Goal: Task Accomplishment & Management: Use online tool/utility

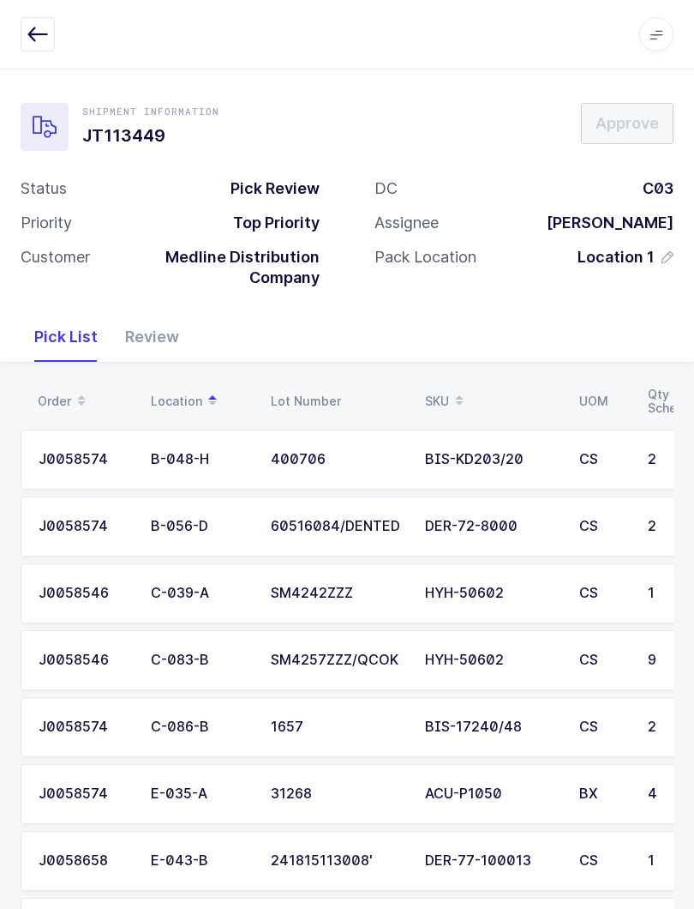
click at [31, 34] on icon "button" at bounding box center [37, 34] width 21 height 21
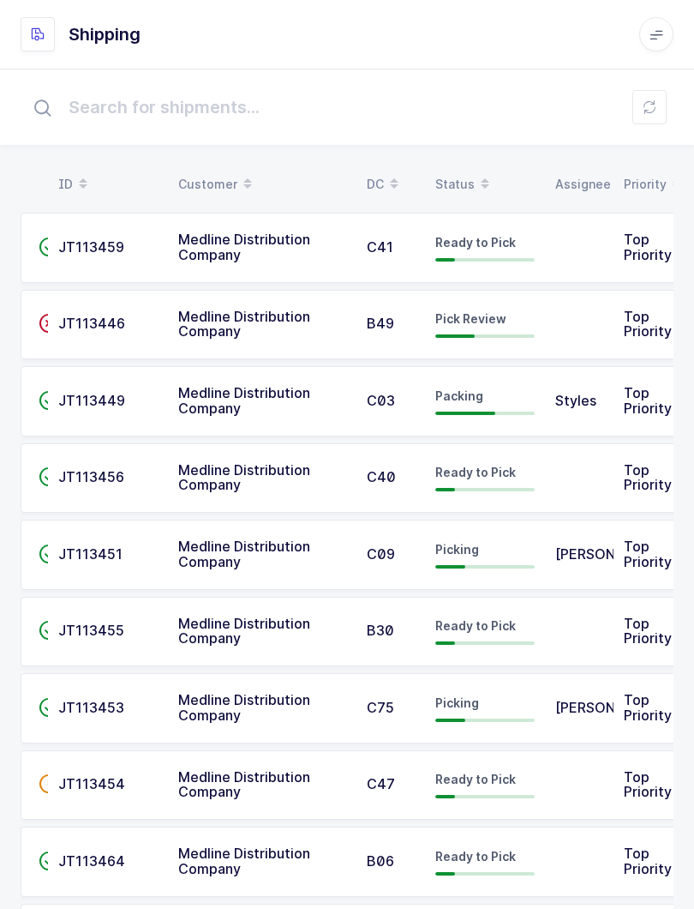
click at [664, 106] on button at bounding box center [650, 107] width 34 height 34
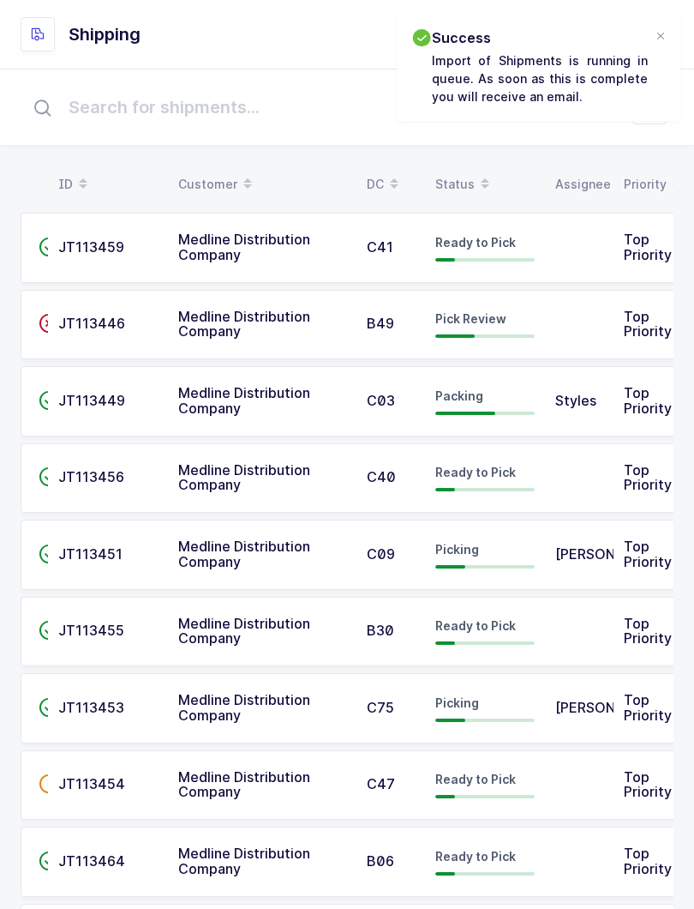
click at [475, 171] on span at bounding box center [485, 184] width 21 height 29
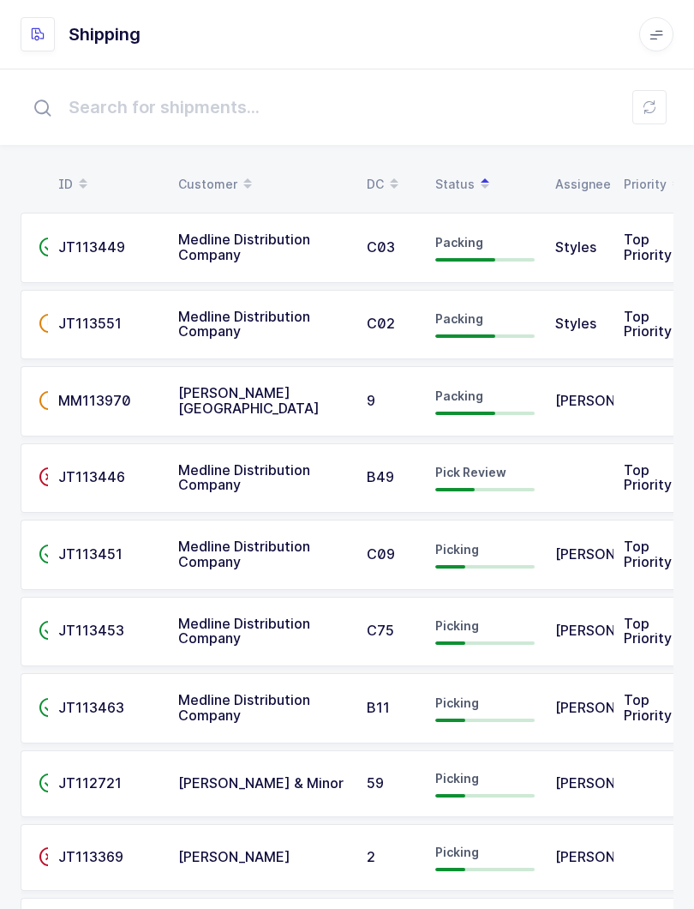
click at [536, 485] on td "Pick Review" at bounding box center [485, 478] width 120 height 70
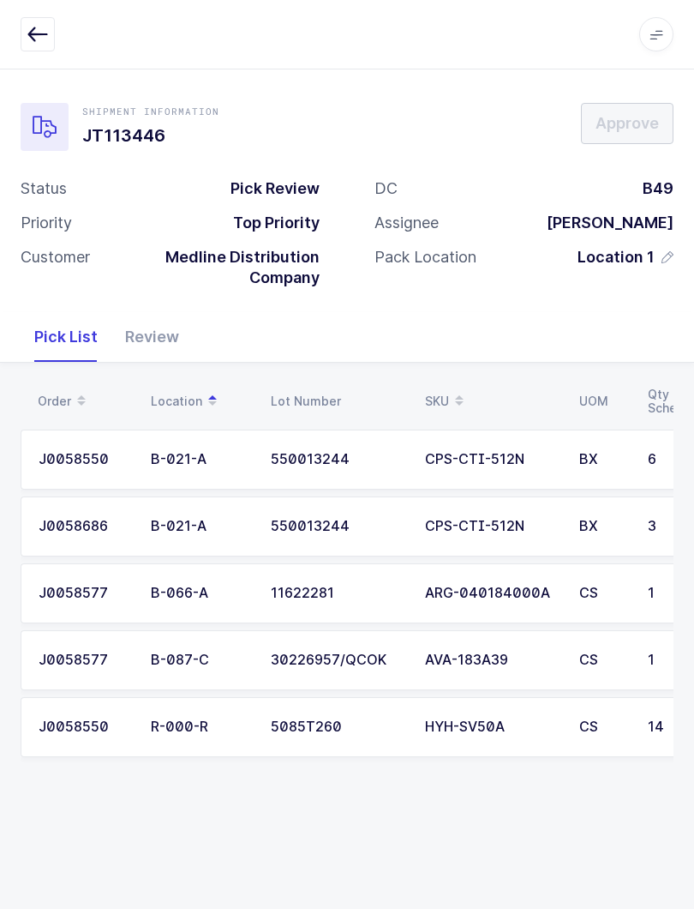
click at [159, 357] on div "Review" at bounding box center [151, 337] width 81 height 50
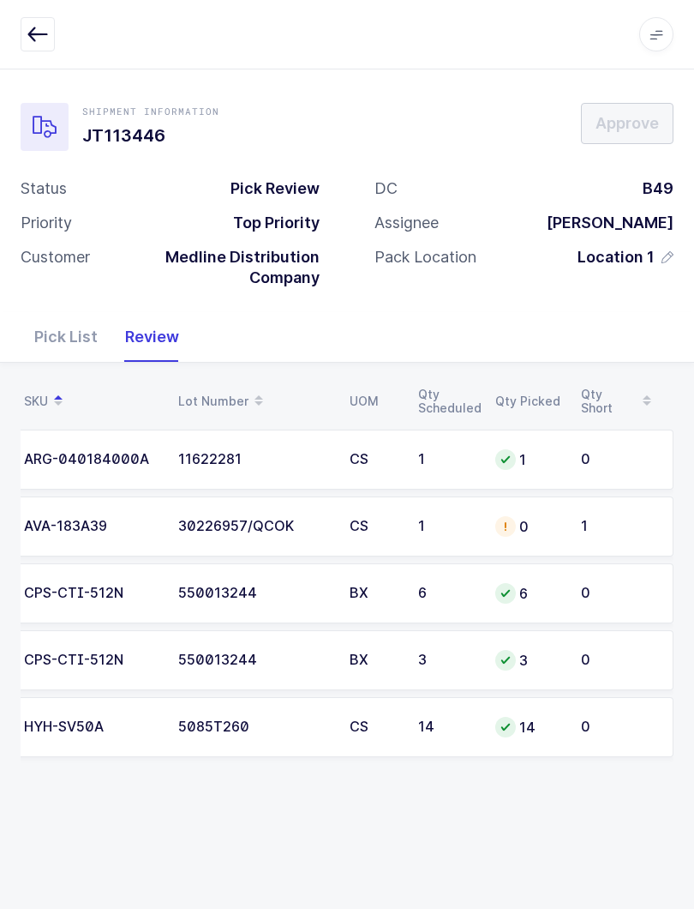
scroll to position [0, 324]
click at [79, 340] on div "Pick List" at bounding box center [66, 337] width 91 height 50
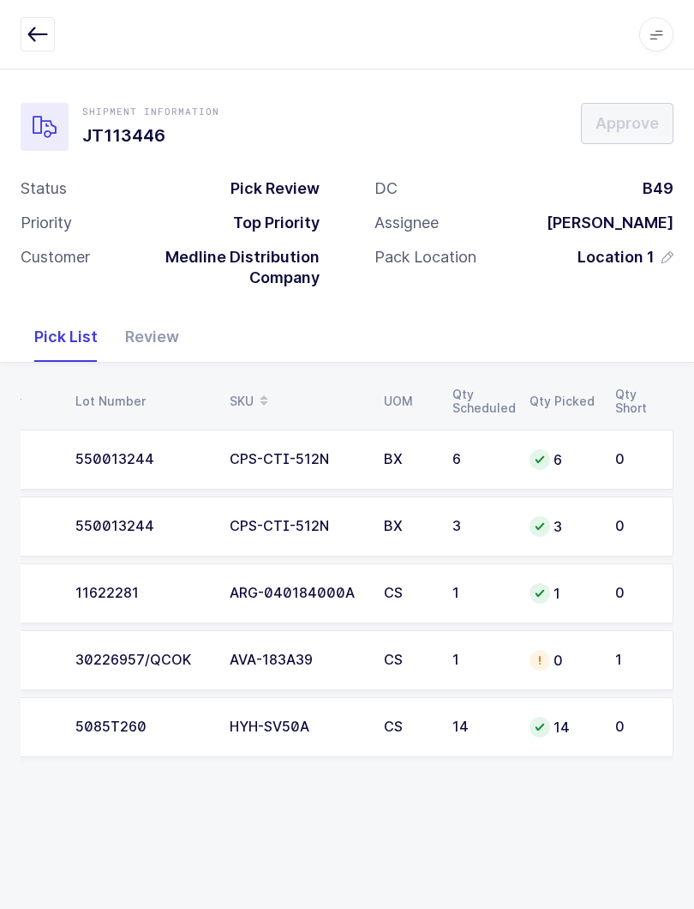
scroll to position [0, 195]
click at [576, 650] on div "0" at bounding box center [562, 660] width 65 height 21
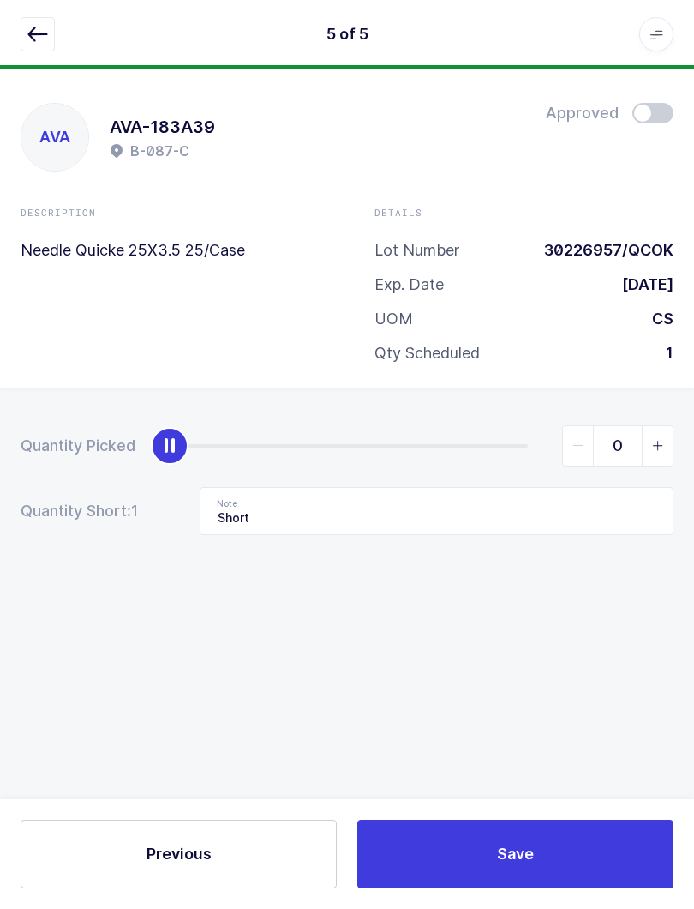
click at [669, 435] on span "slider between 0 and 1" at bounding box center [657, 445] width 31 height 39
type input "1"
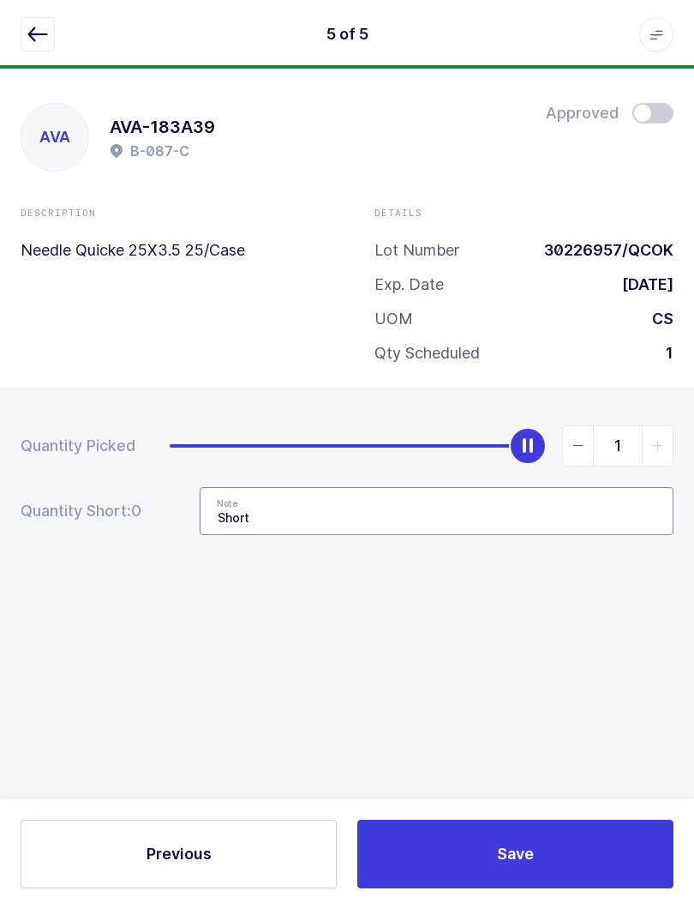
click at [388, 514] on input "Short" at bounding box center [437, 511] width 474 height 48
type input "S"
click at [33, 32] on icon "button" at bounding box center [37, 34] width 21 height 21
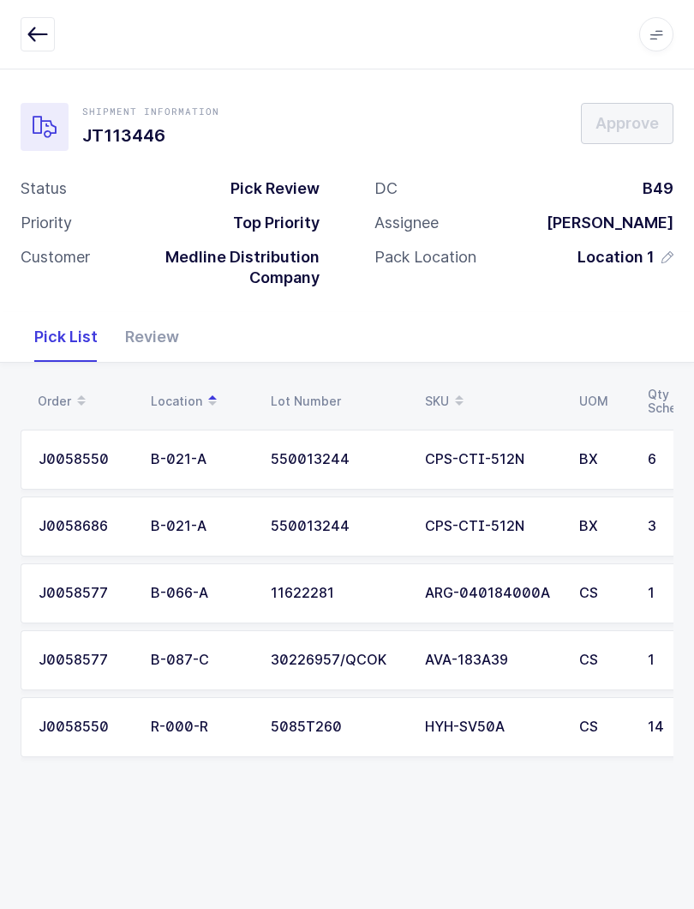
click at [146, 319] on div "Review" at bounding box center [151, 337] width 81 height 50
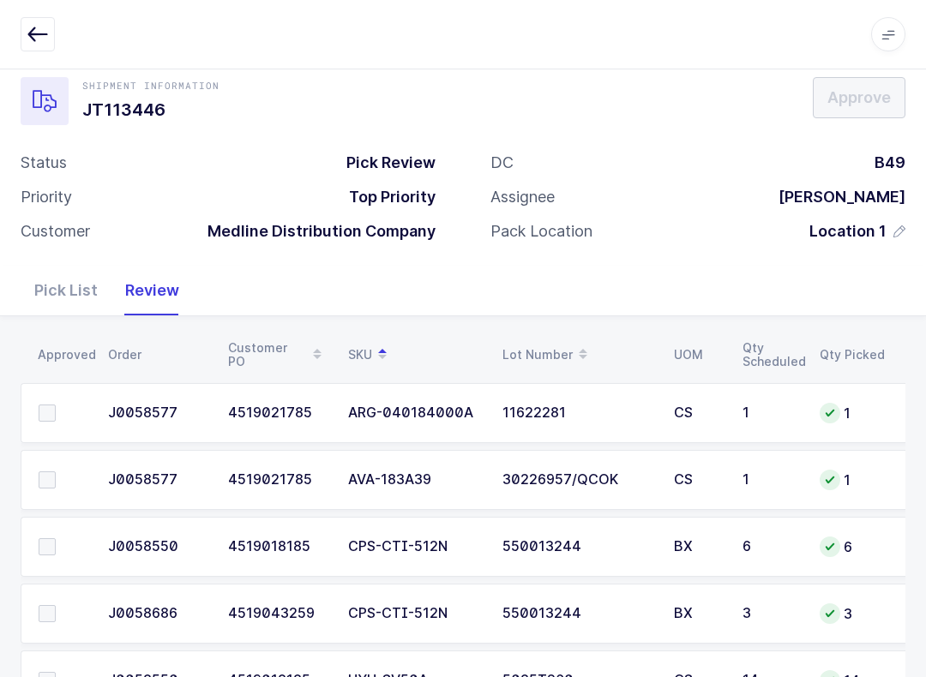
scroll to position [98, 0]
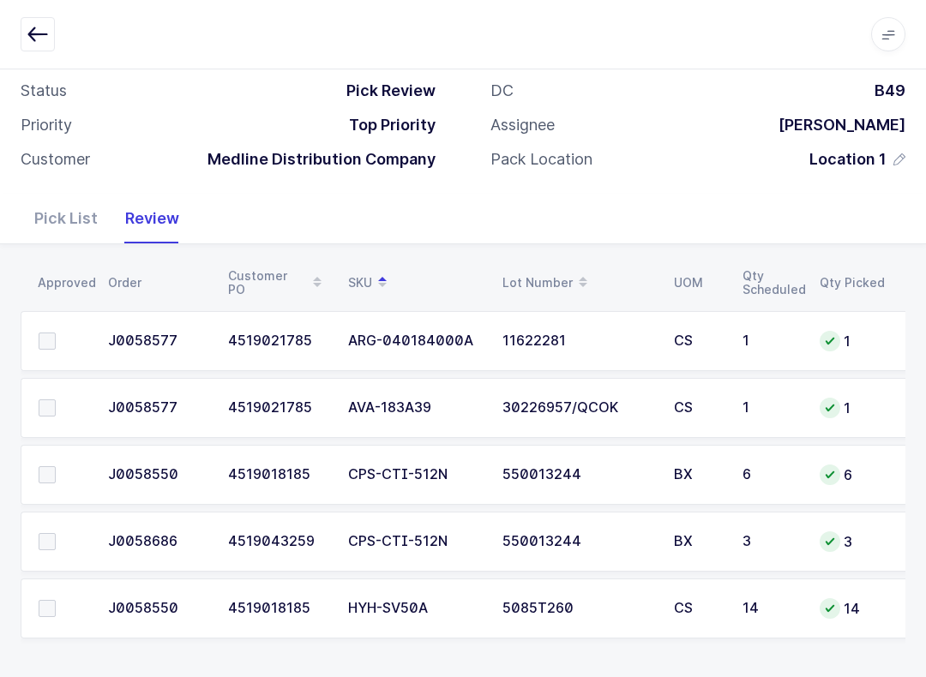
click at [63, 454] on td at bounding box center [59, 475] width 77 height 60
click at [52, 448] on td at bounding box center [59, 475] width 77 height 60
click at [42, 483] on td at bounding box center [59, 475] width 77 height 60
click at [51, 460] on td at bounding box center [59, 475] width 77 height 60
click at [49, 539] on span at bounding box center [47, 541] width 17 height 17
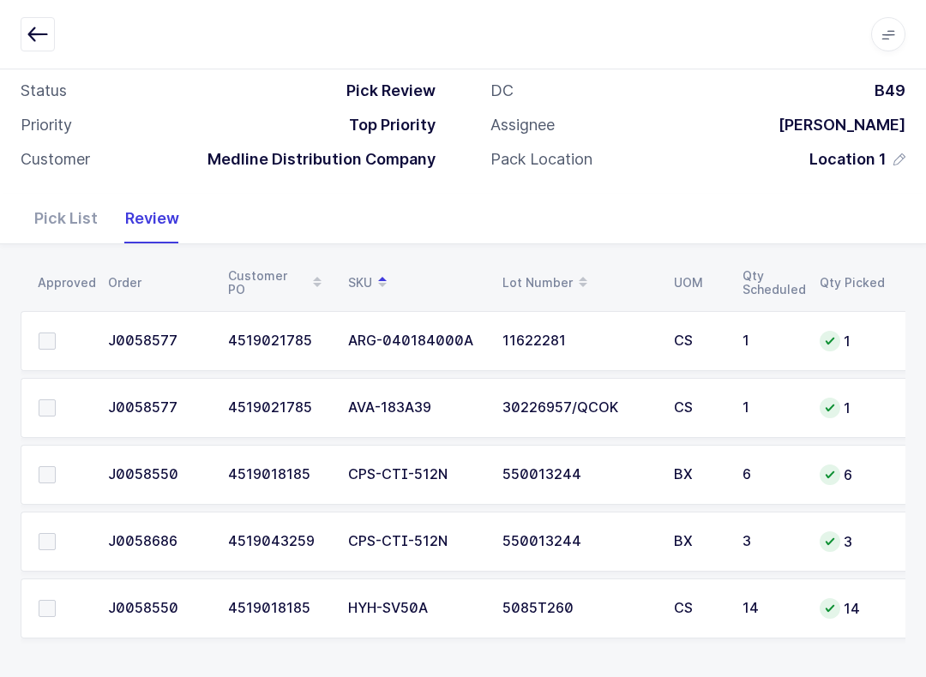
click at [56, 533] on input "checkbox" at bounding box center [56, 533] width 0 height 0
click at [54, 471] on span at bounding box center [47, 474] width 17 height 17
click at [56, 466] on input "checkbox" at bounding box center [56, 466] width 0 height 0
click at [45, 399] on span at bounding box center [47, 407] width 17 height 17
click at [56, 399] on input "checkbox" at bounding box center [56, 399] width 0 height 0
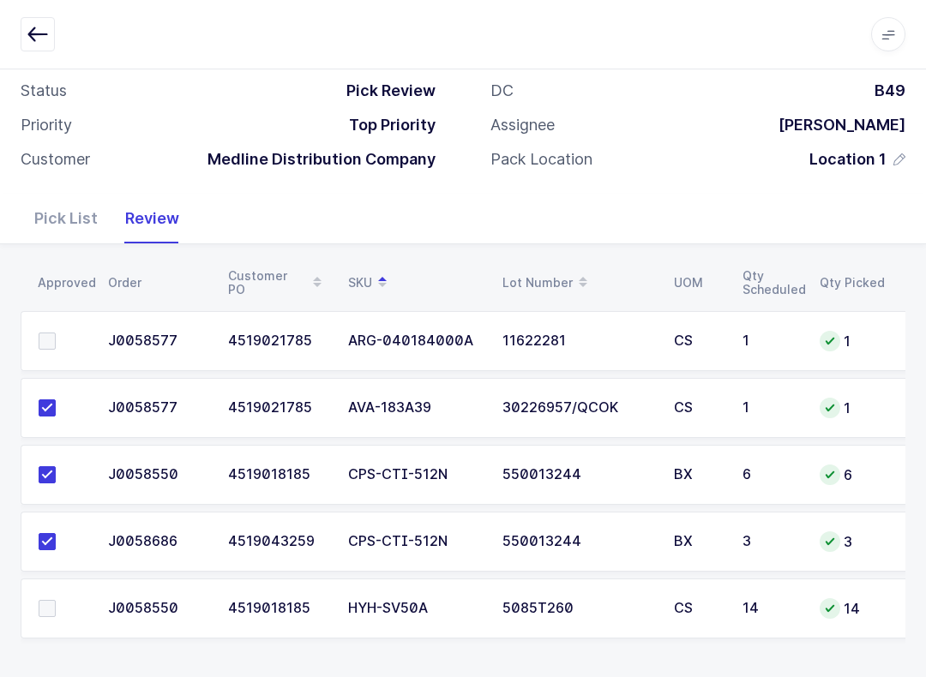
click at [41, 621] on td at bounding box center [59, 609] width 77 height 60
click at [41, 606] on span at bounding box center [47, 608] width 17 height 17
click at [56, 600] on input "checkbox" at bounding box center [56, 600] width 0 height 0
click at [50, 333] on span at bounding box center [47, 341] width 17 height 17
click at [56, 333] on input "checkbox" at bounding box center [56, 333] width 0 height 0
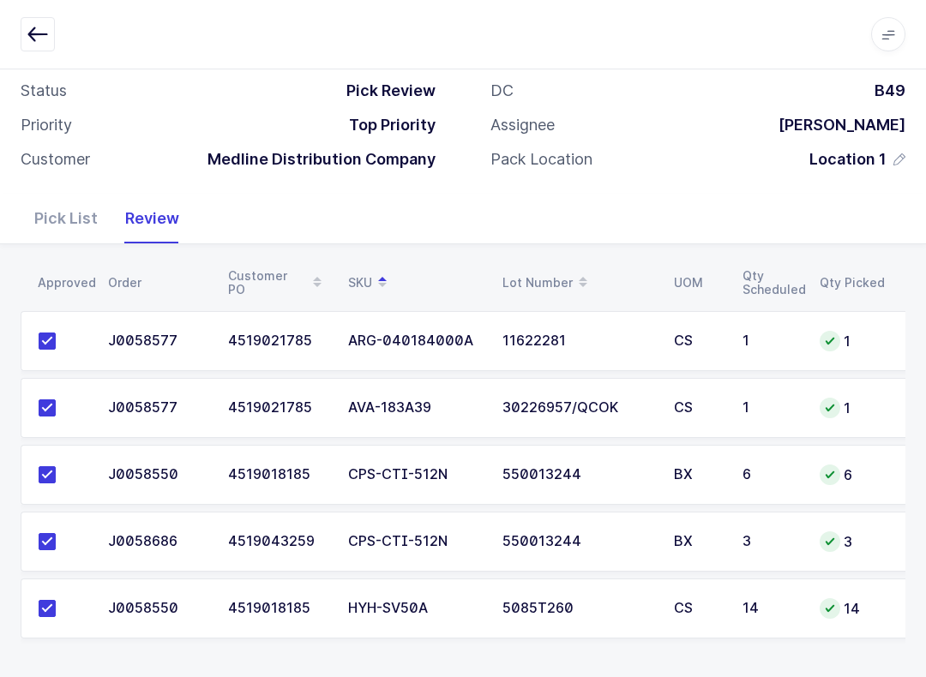
scroll to position [0, 0]
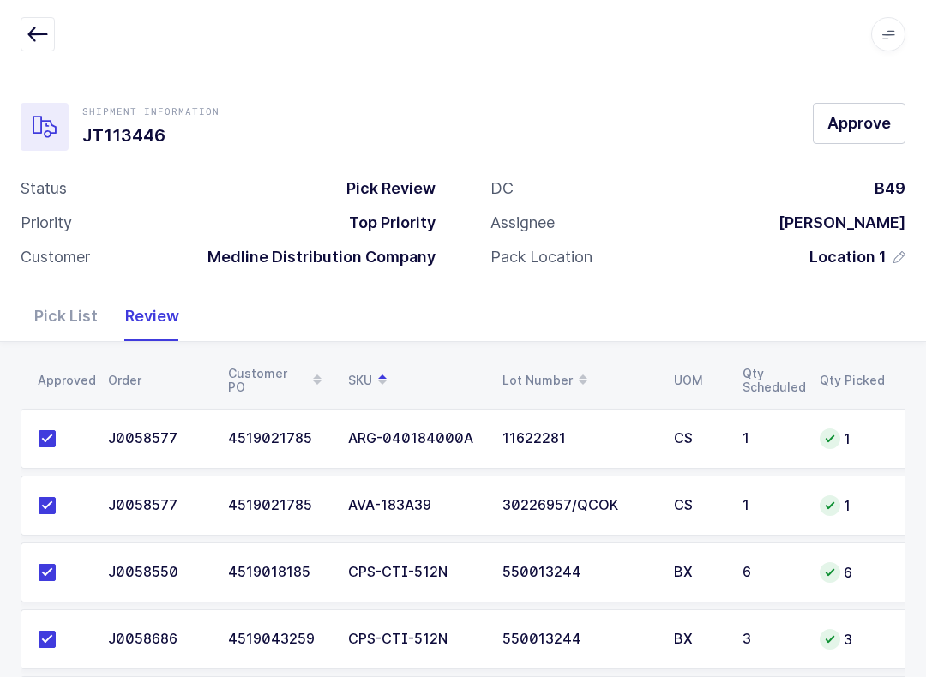
click at [693, 133] on span "Approve" at bounding box center [858, 122] width 63 height 21
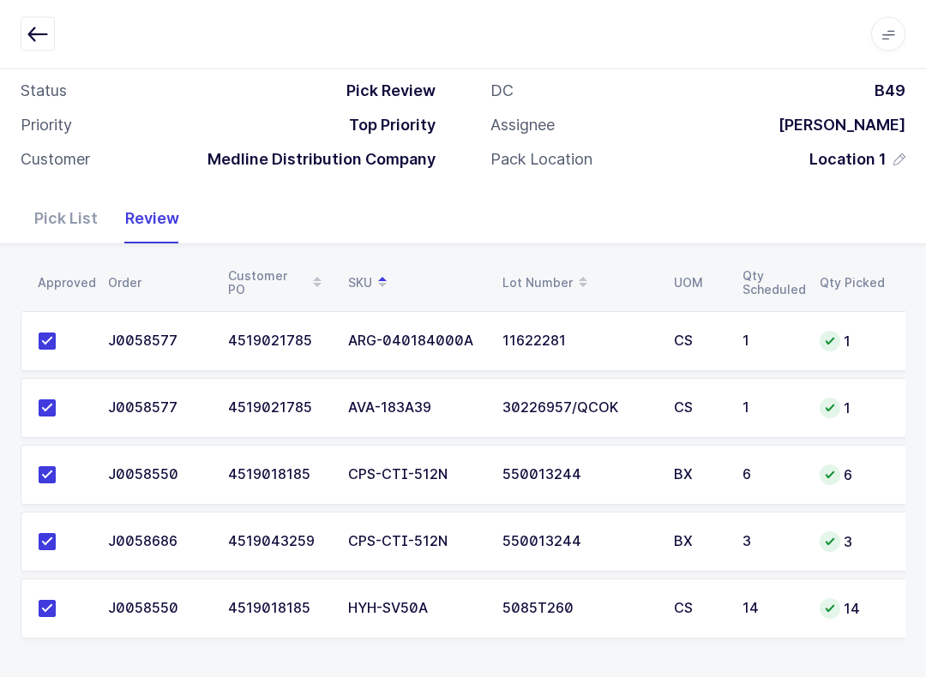
scroll to position [98, 0]
click at [74, 205] on div "Pick List" at bounding box center [66, 219] width 91 height 50
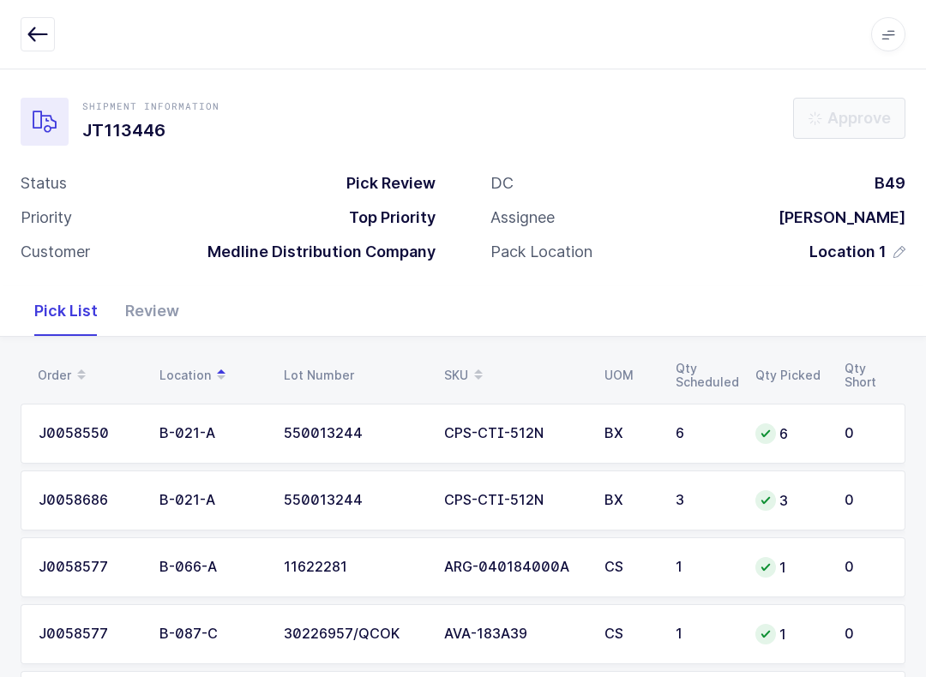
scroll to position [0, 0]
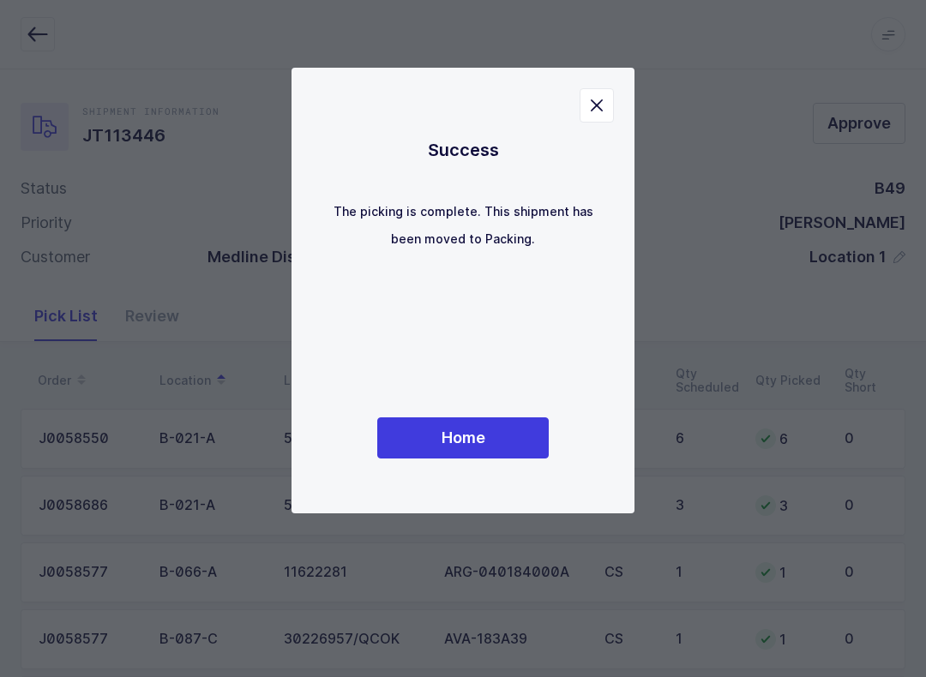
click at [524, 423] on button "Home" at bounding box center [462, 437] width 171 height 41
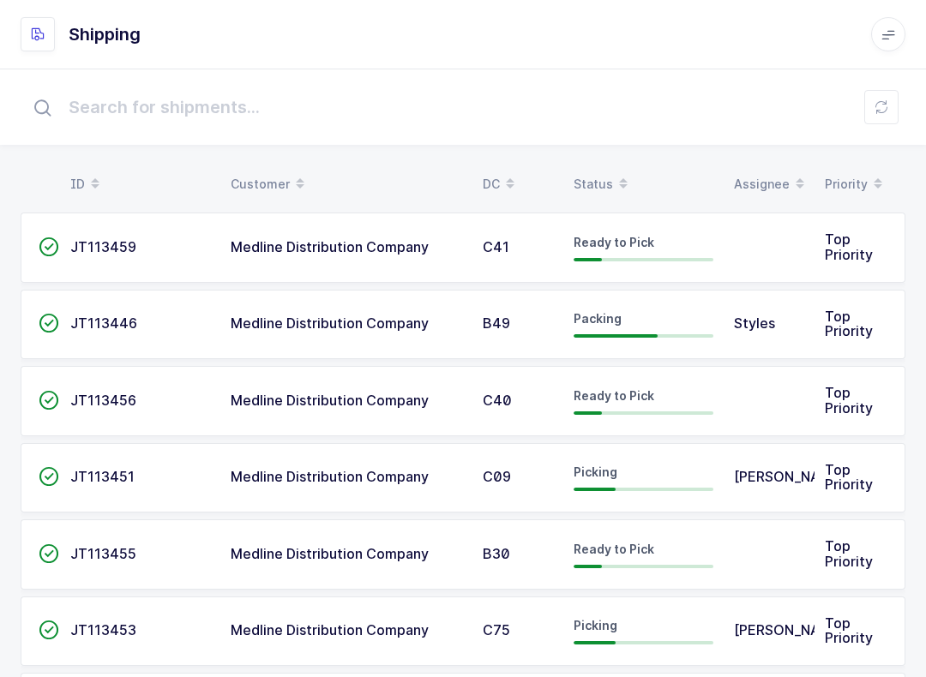
click at [591, 175] on div "Status" at bounding box center [643, 184] width 140 height 29
